Goal: Task Accomplishment & Management: Use online tool/utility

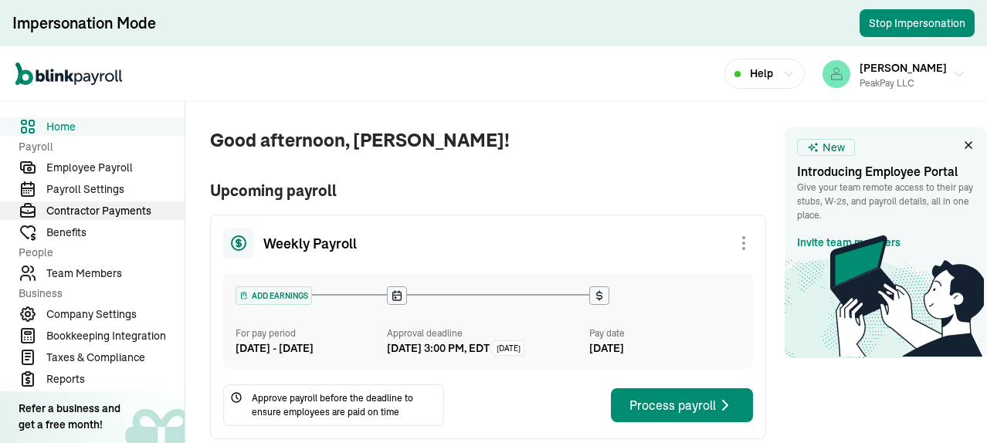
click at [94, 211] on span "Contractor Payments" at bounding box center [115, 211] width 138 height 16
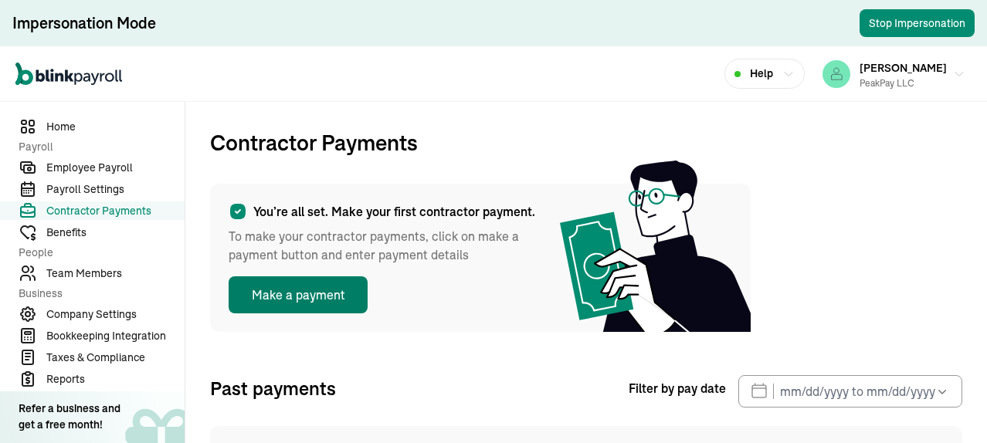
click at [334, 293] on button "Make a payment" at bounding box center [298, 294] width 139 height 37
select select "direct_deposit"
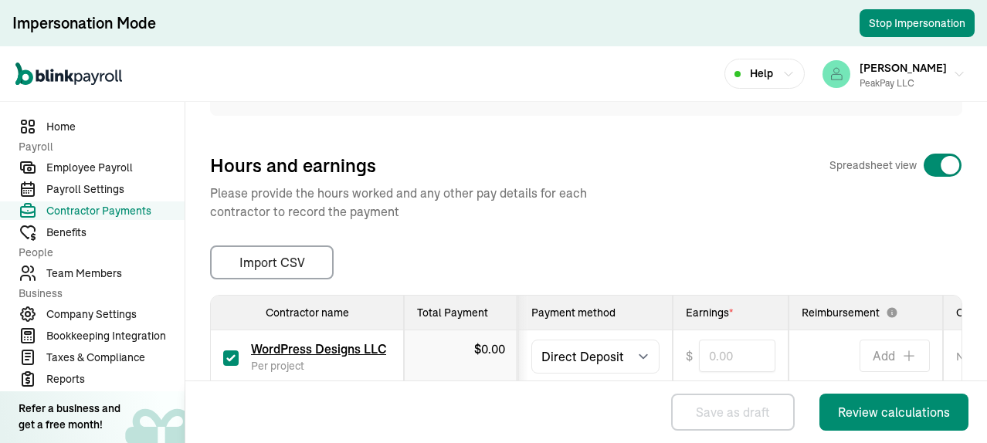
scroll to position [402, 0]
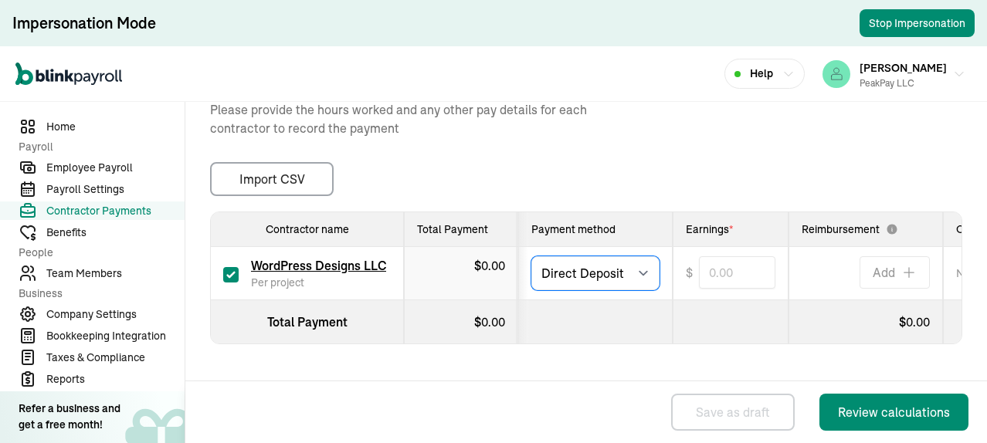
click at [645, 262] on select "Select method Direct Deposit Cash/Check" at bounding box center [595, 273] width 128 height 34
click at [640, 260] on select "Select method Direct Deposit Cash/Check" at bounding box center [595, 273] width 128 height 34
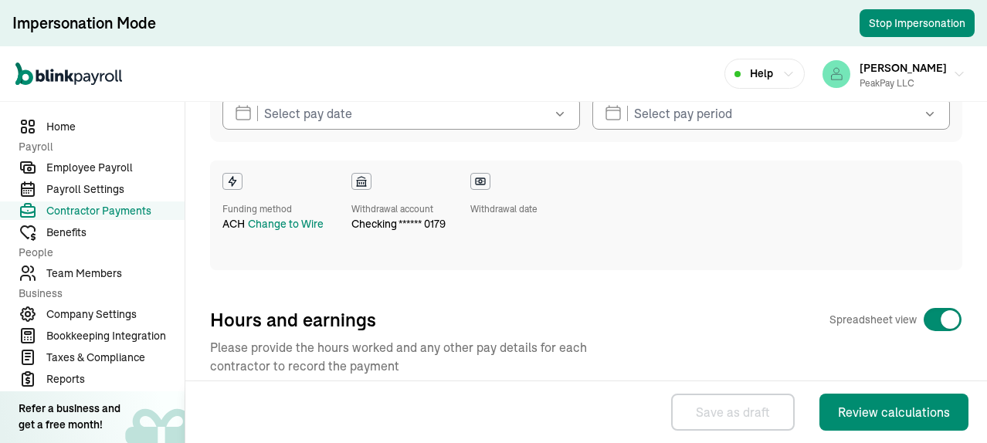
scroll to position [386, 0]
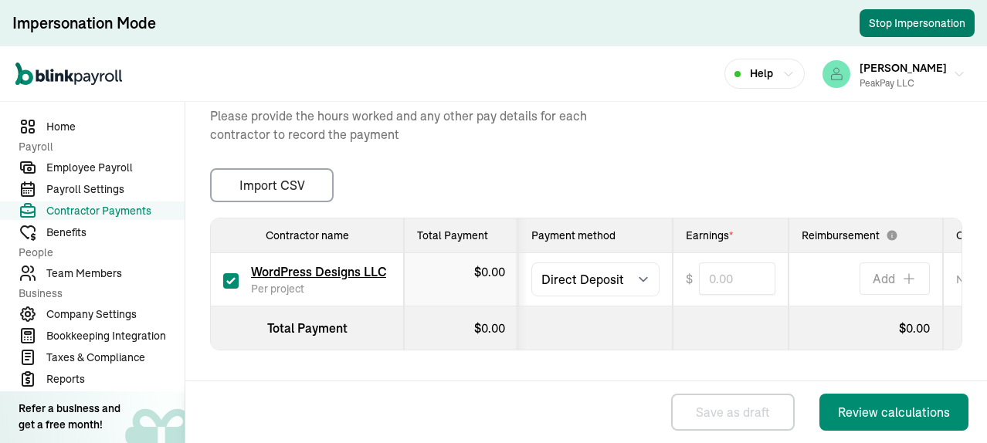
click at [919, 27] on button "Stop Impersonation" at bounding box center [916, 23] width 115 height 28
